Goal: Navigation & Orientation: Find specific page/section

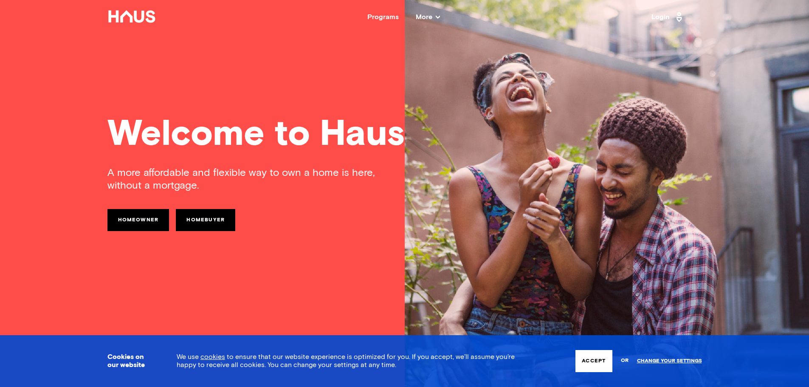
click at [432, 17] on span "More" at bounding box center [428, 17] width 24 height 7
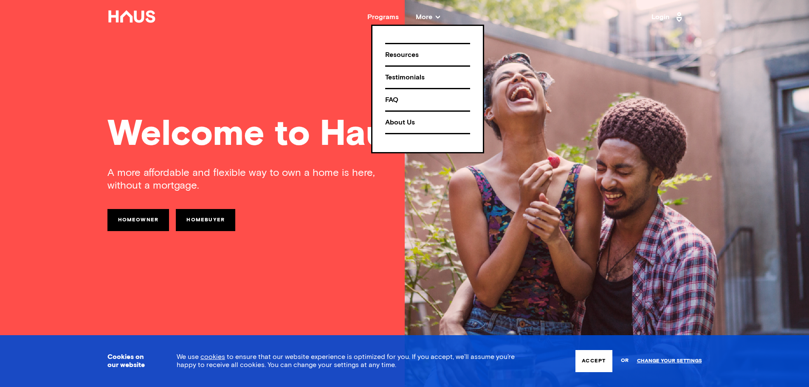
click at [405, 120] on div "About Us" at bounding box center [427, 122] width 85 height 15
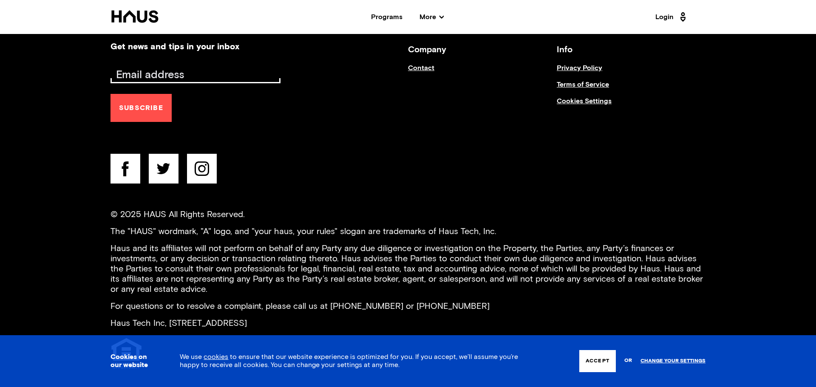
scroll to position [1388, 0]
